Goal: Information Seeking & Learning: Find specific fact

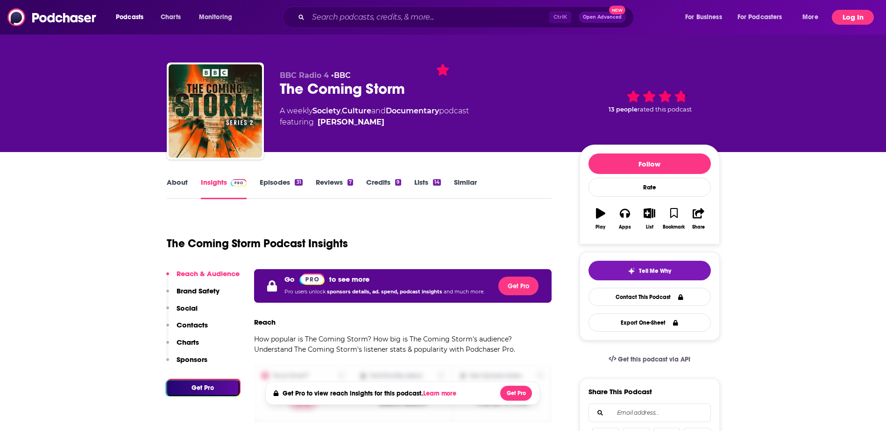
click at [844, 12] on button "Log In" at bounding box center [853, 17] width 42 height 15
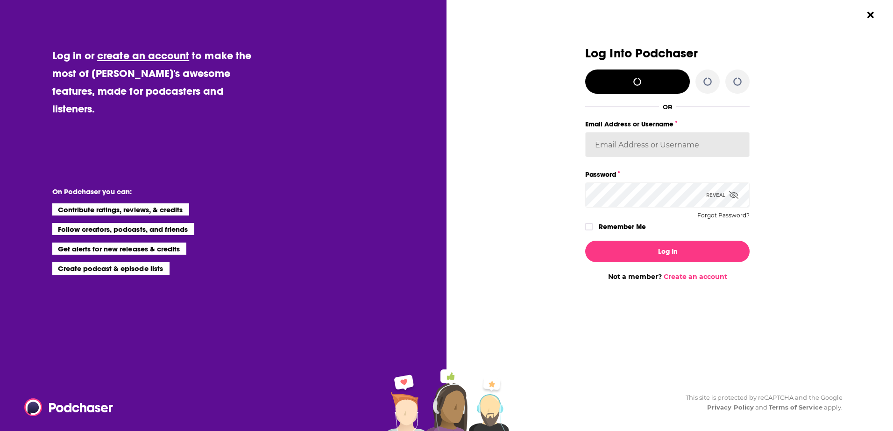
type input "[EMAIL_ADDRESS][DOMAIN_NAME]"
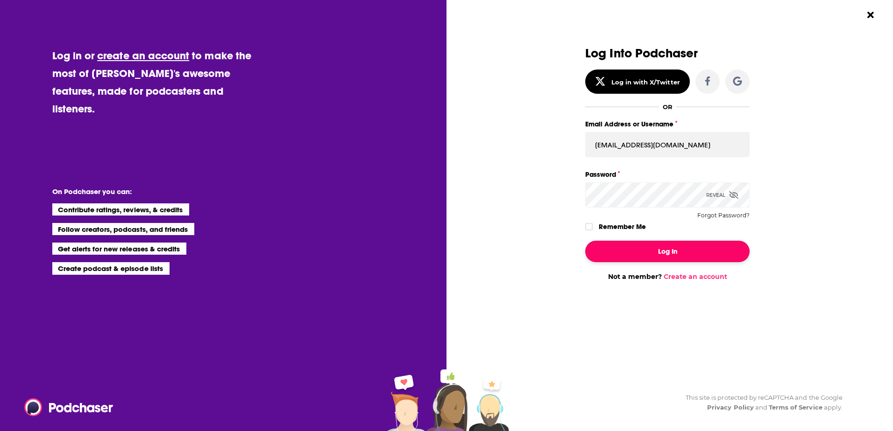
click at [657, 252] on button "Log In" at bounding box center [667, 251] width 164 height 21
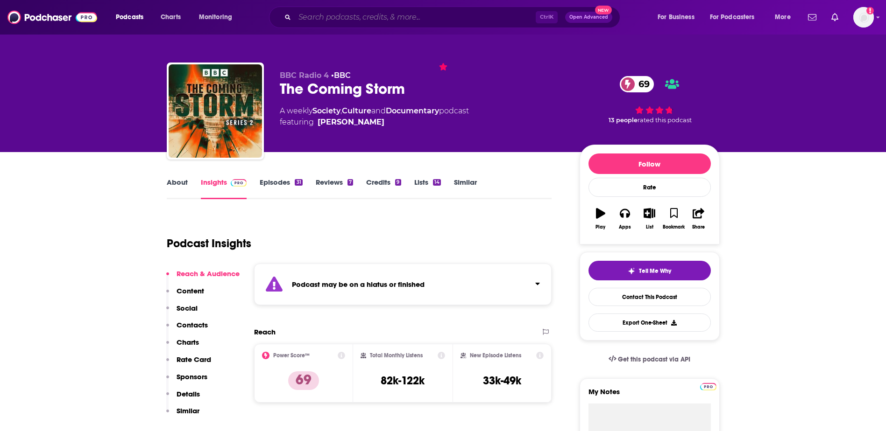
click at [394, 13] on input "Search podcasts, credits, & more..." at bounding box center [415, 17] width 241 height 15
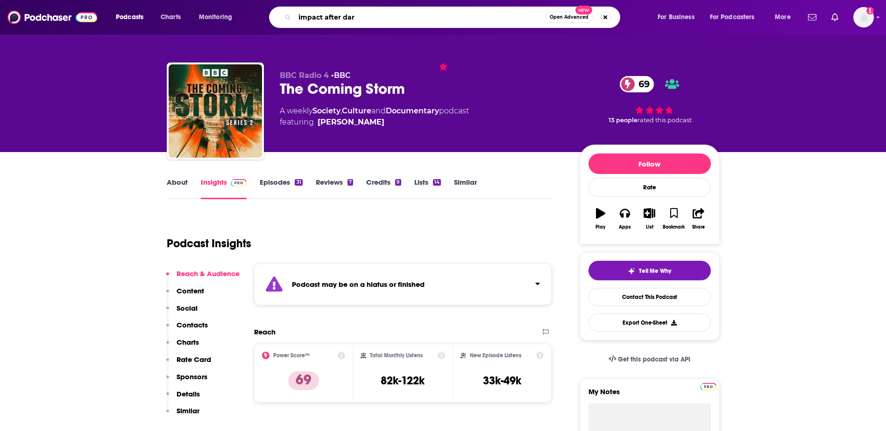
type input "impact after dark"
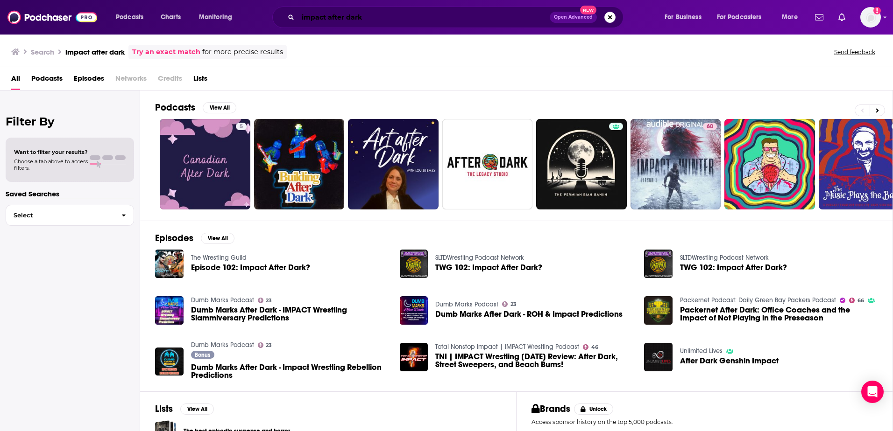
click at [354, 18] on input "impact after dark" at bounding box center [424, 17] width 252 height 15
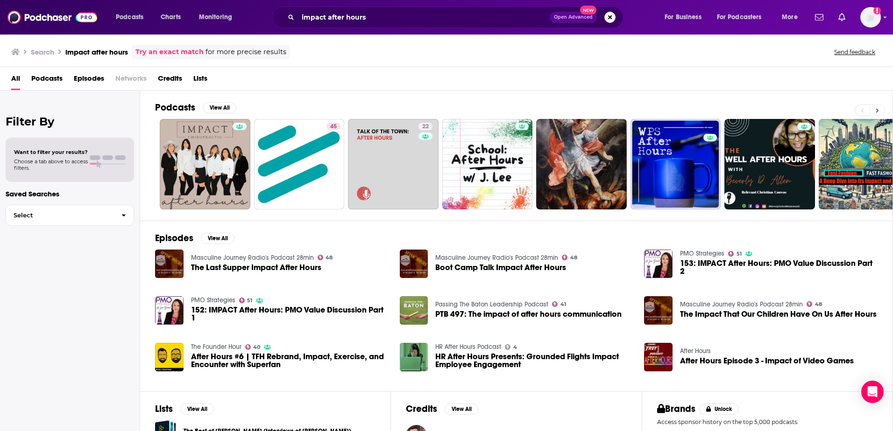
click at [879, 110] on button at bounding box center [876, 111] width 15 height 12
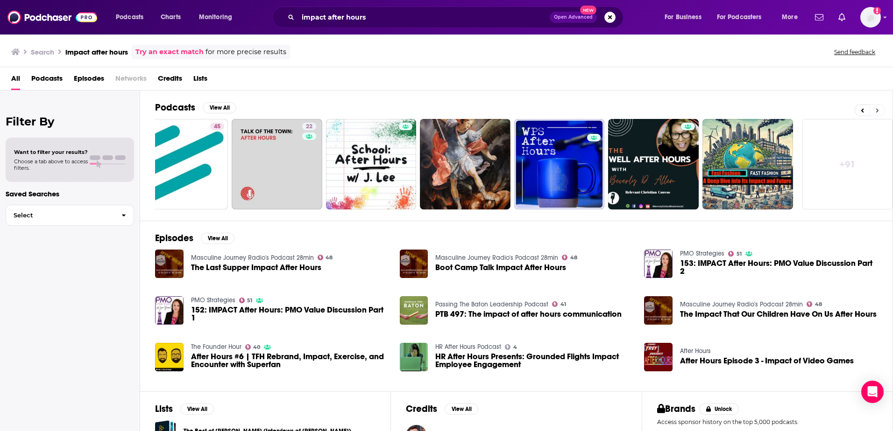
scroll to position [0, 120]
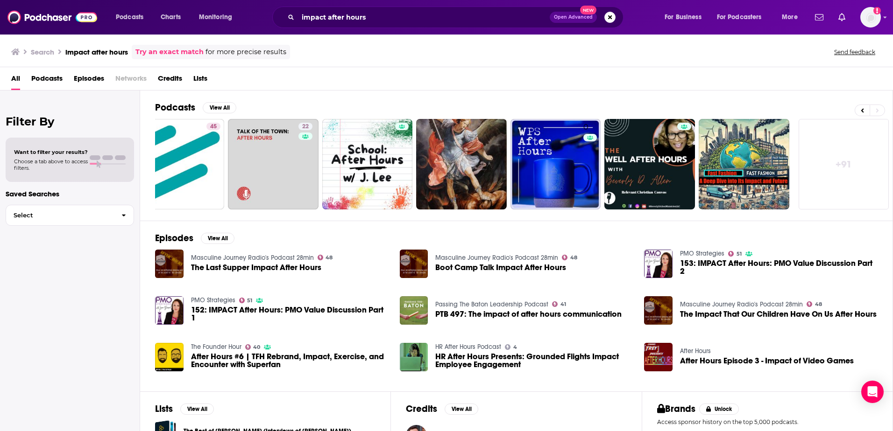
click at [865, 148] on link "+ 91" at bounding box center [843, 164] width 91 height 91
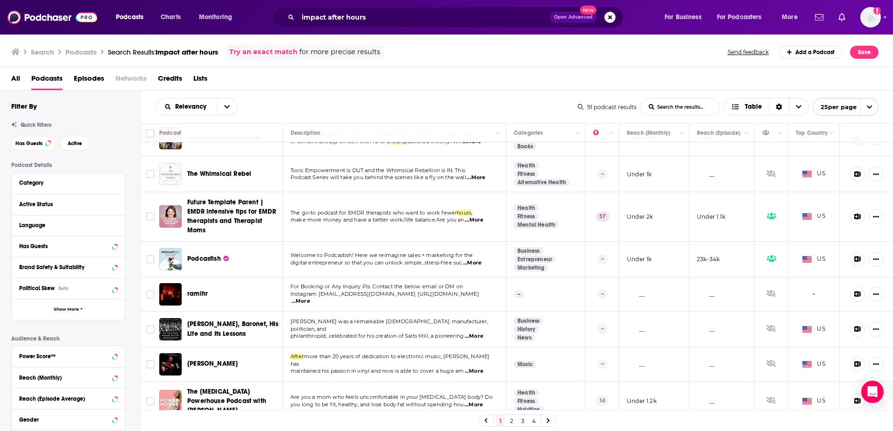
scroll to position [623, 0]
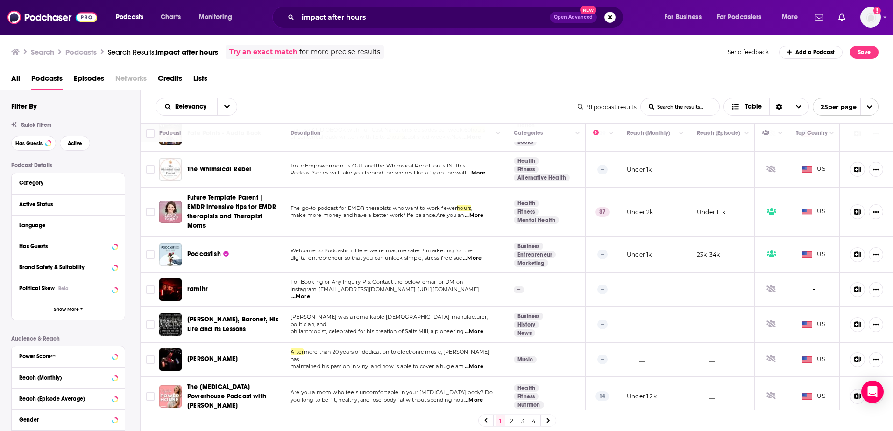
click at [508, 421] on link "2" at bounding box center [511, 421] width 9 height 11
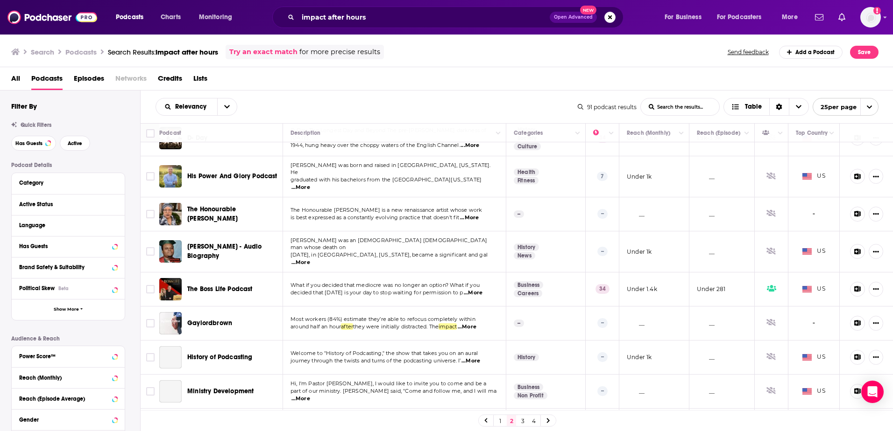
scroll to position [632, 0]
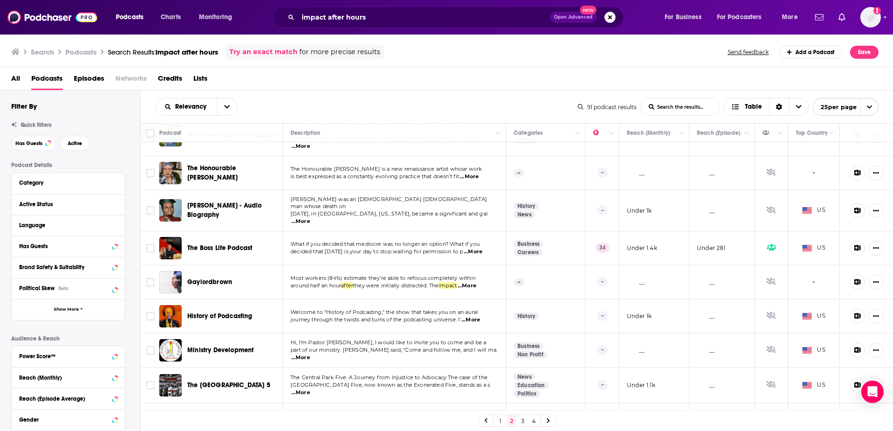
click at [519, 421] on link "3" at bounding box center [522, 421] width 9 height 11
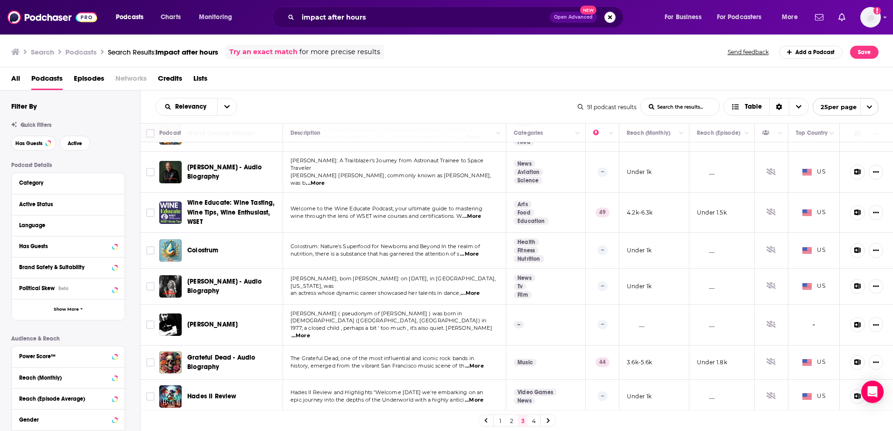
scroll to position [615, 0]
click at [128, 17] on span "Podcasts" at bounding box center [130, 17] width 28 height 13
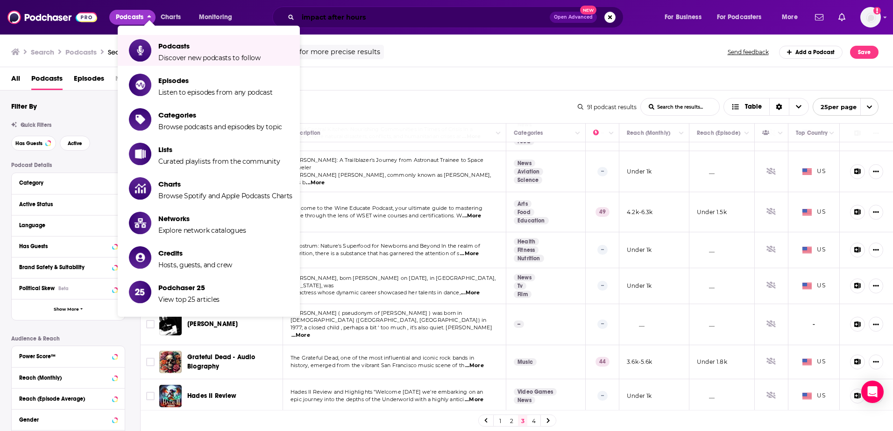
click at [371, 18] on input "impact after hours" at bounding box center [424, 17] width 252 height 15
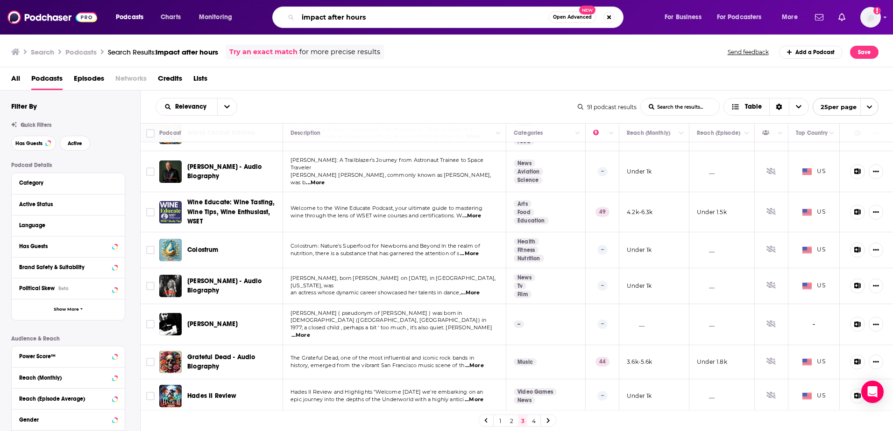
click at [366, 15] on input "impact after hours" at bounding box center [423, 17] width 251 height 15
type input "hueman"
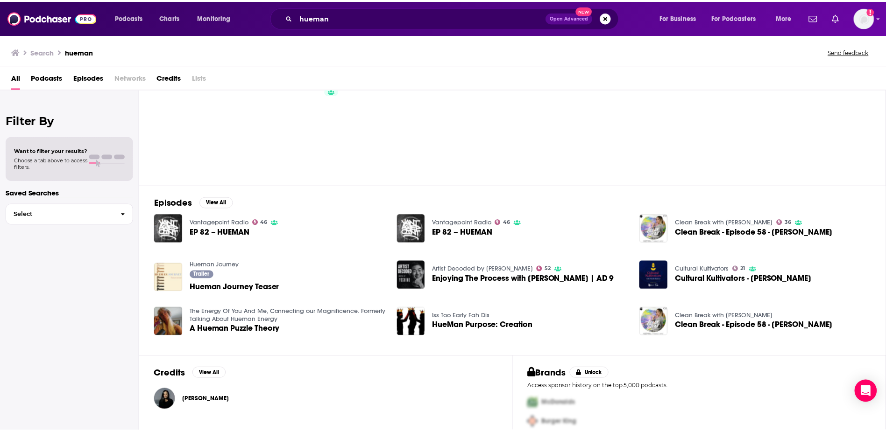
scroll to position [65, 0]
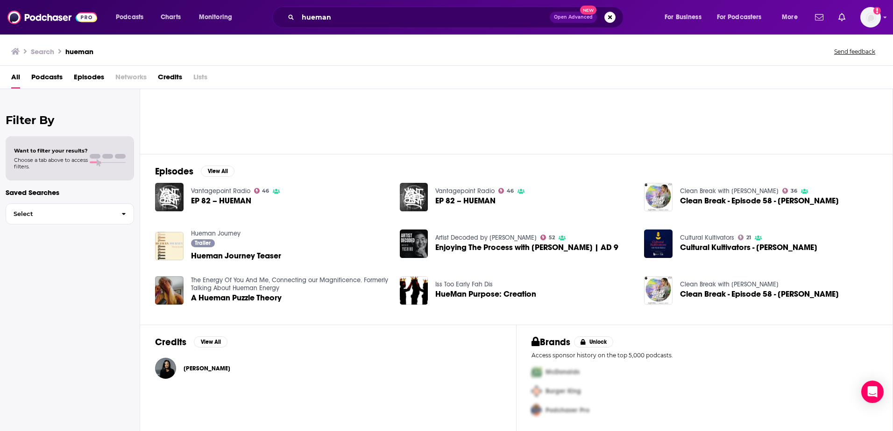
click at [209, 367] on span "[PERSON_NAME]" at bounding box center [206, 368] width 47 height 7
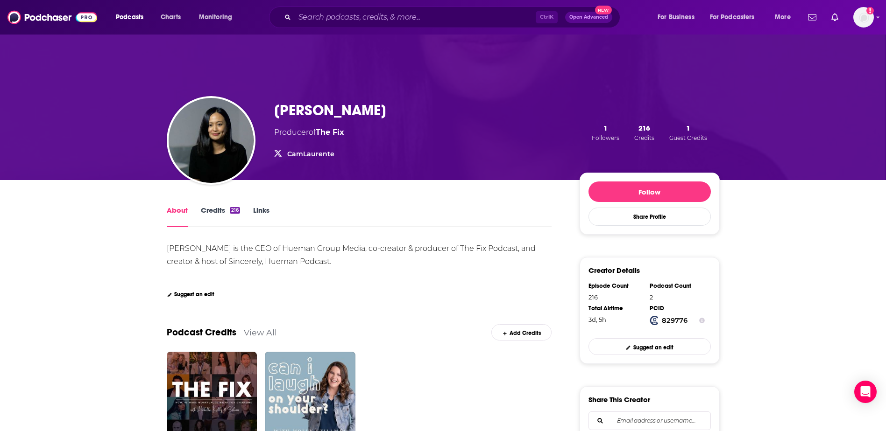
drag, startPoint x: 395, startPoint y: 260, endPoint x: 158, endPoint y: 242, distance: 237.9
drag, startPoint x: 275, startPoint y: 151, endPoint x: 284, endPoint y: 156, distance: 9.8
click at [275, 151] on icon "CamLaurente" at bounding box center [277, 153] width 7 height 7
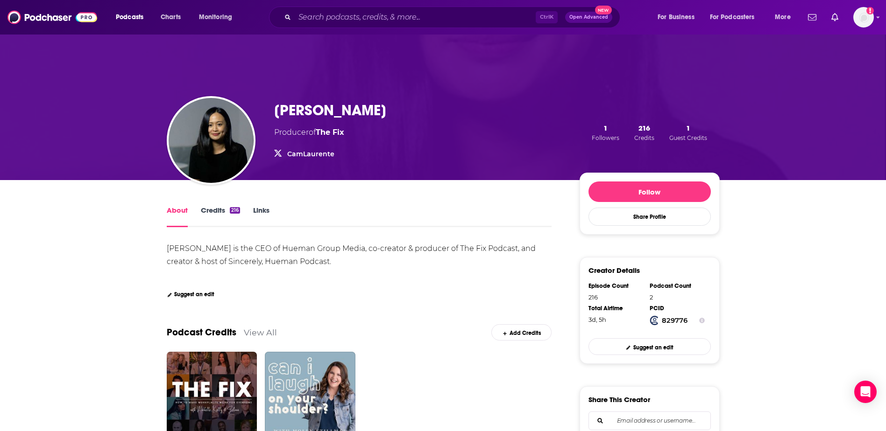
click at [304, 157] on link "CamLaurente" at bounding box center [310, 154] width 47 height 8
click at [328, 22] on input "Search podcasts, credits, & more..." at bounding box center [415, 17] width 241 height 15
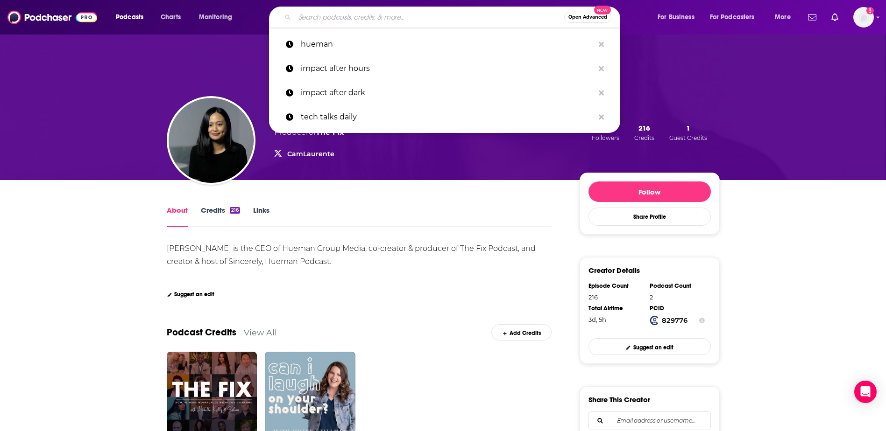
click at [325, 21] on input "Search podcasts, credits, & more..." at bounding box center [429, 17] width 269 height 15
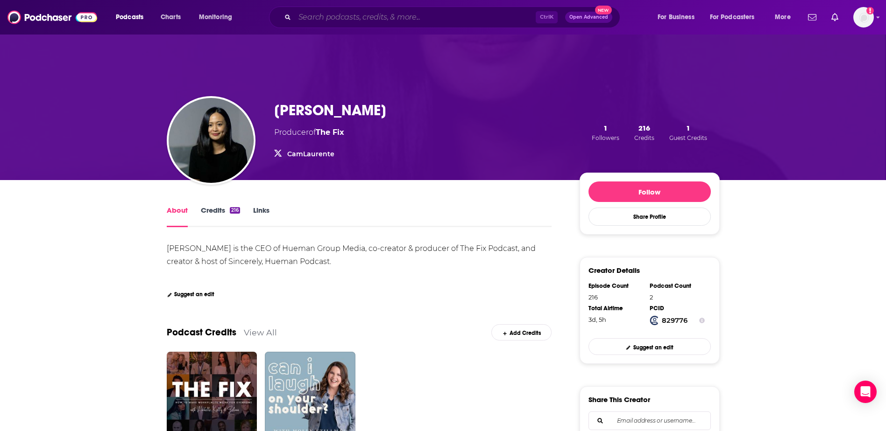
click at [360, 19] on input "Search podcasts, credits, & more..." at bounding box center [415, 17] width 241 height 15
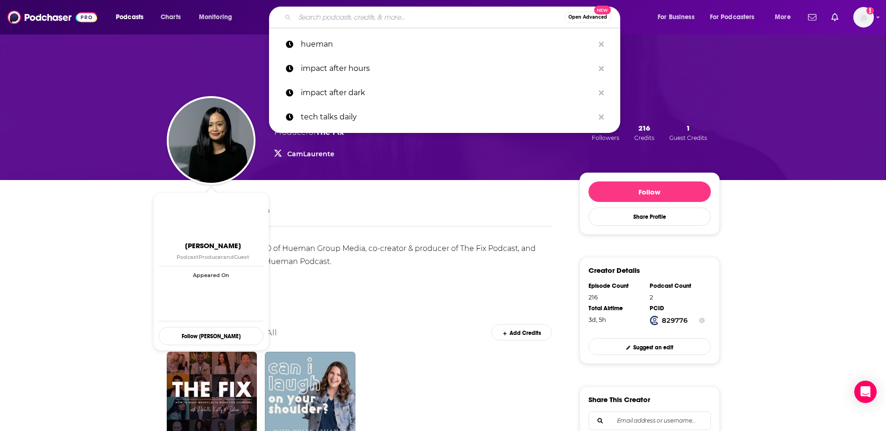
click at [227, 206] on div "Show Creator Profile Details" at bounding box center [210, 216] width 37 height 37
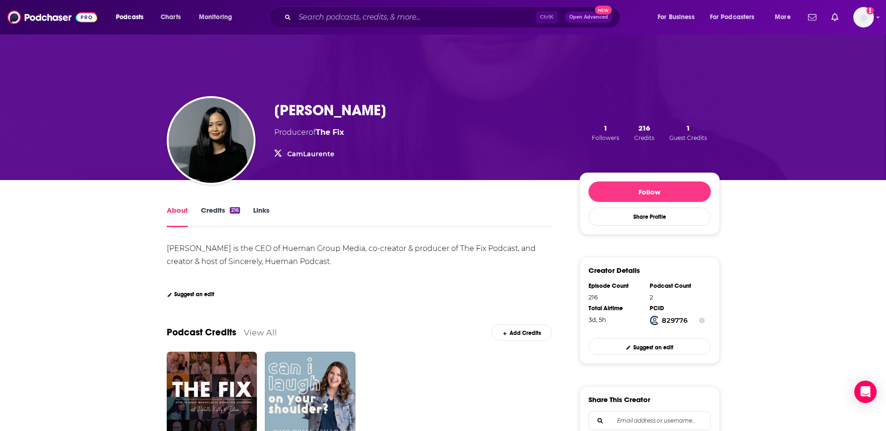
click at [206, 210] on link "Credits 216" at bounding box center [220, 216] width 39 height 21
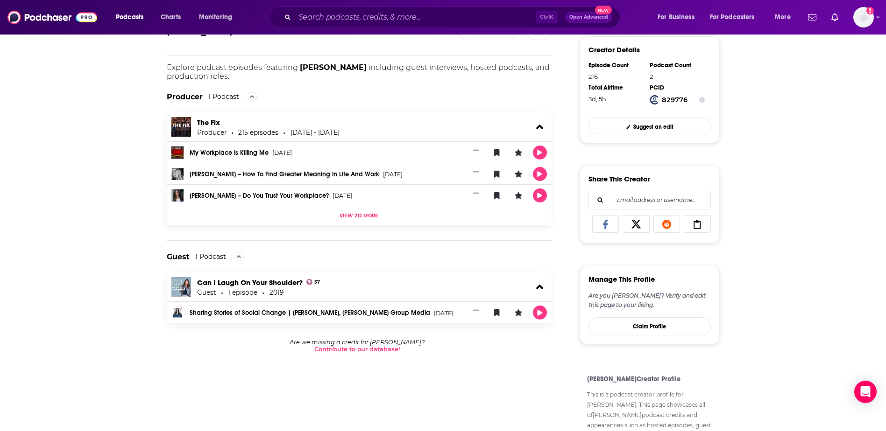
scroll to position [88, 0]
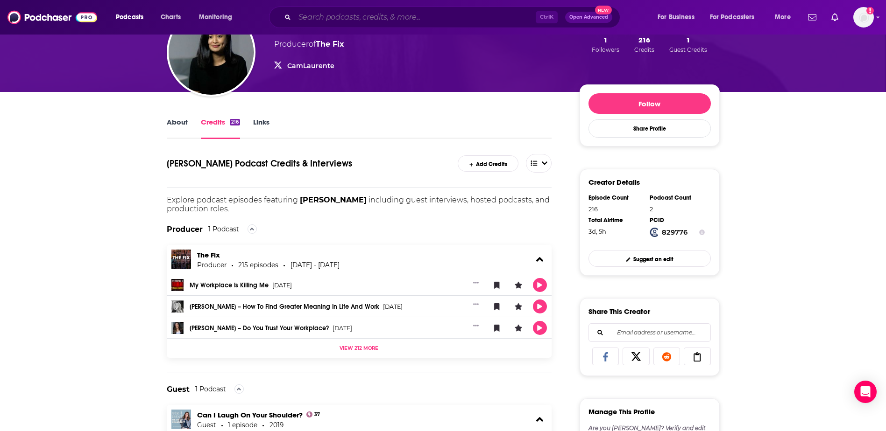
drag, startPoint x: 355, startPoint y: 14, endPoint x: 391, endPoint y: 14, distance: 36.0
click at [355, 14] on input "Search podcasts, credits, & more..." at bounding box center [415, 17] width 241 height 15
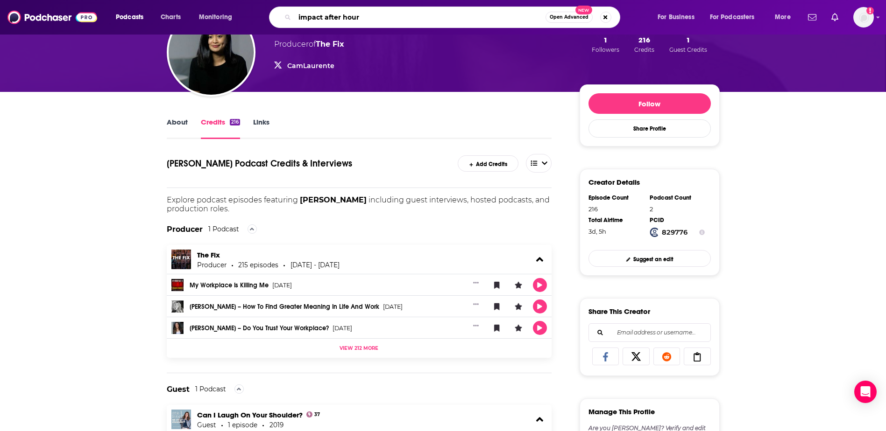
type input "impact after hours"
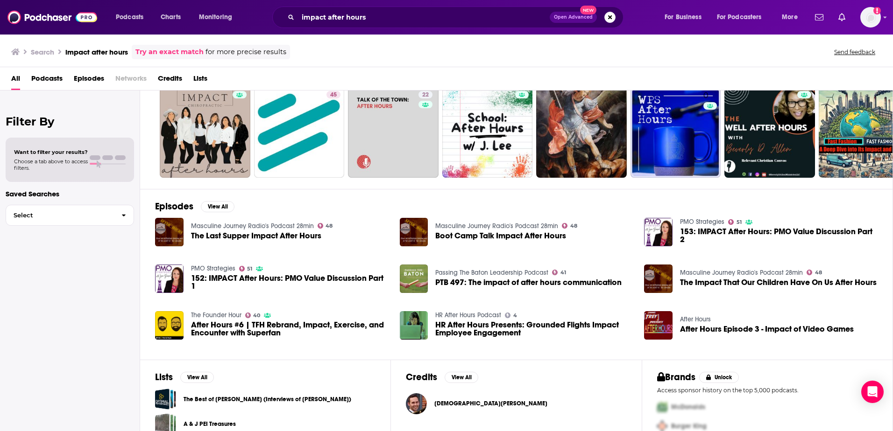
scroll to position [70, 0]
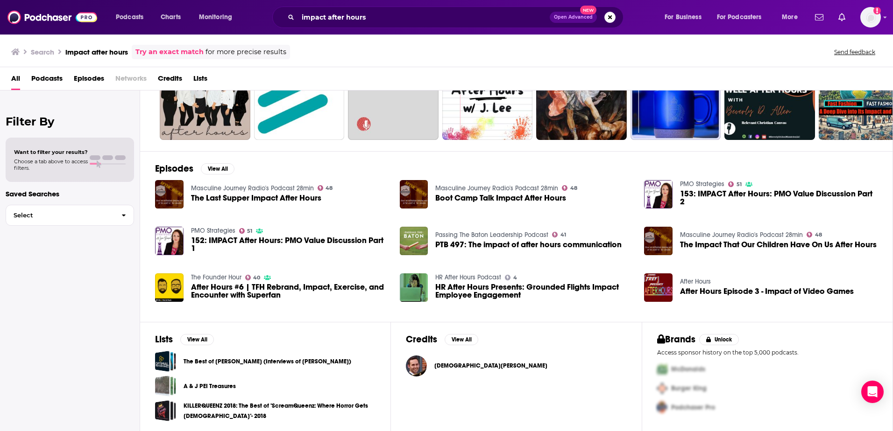
click at [45, 78] on span "Podcasts" at bounding box center [46, 80] width 31 height 19
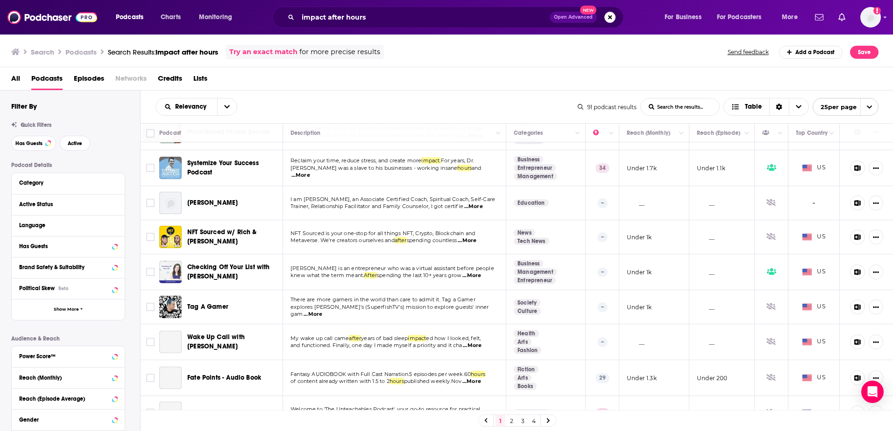
scroll to position [514, 0]
